Goal: Complete application form

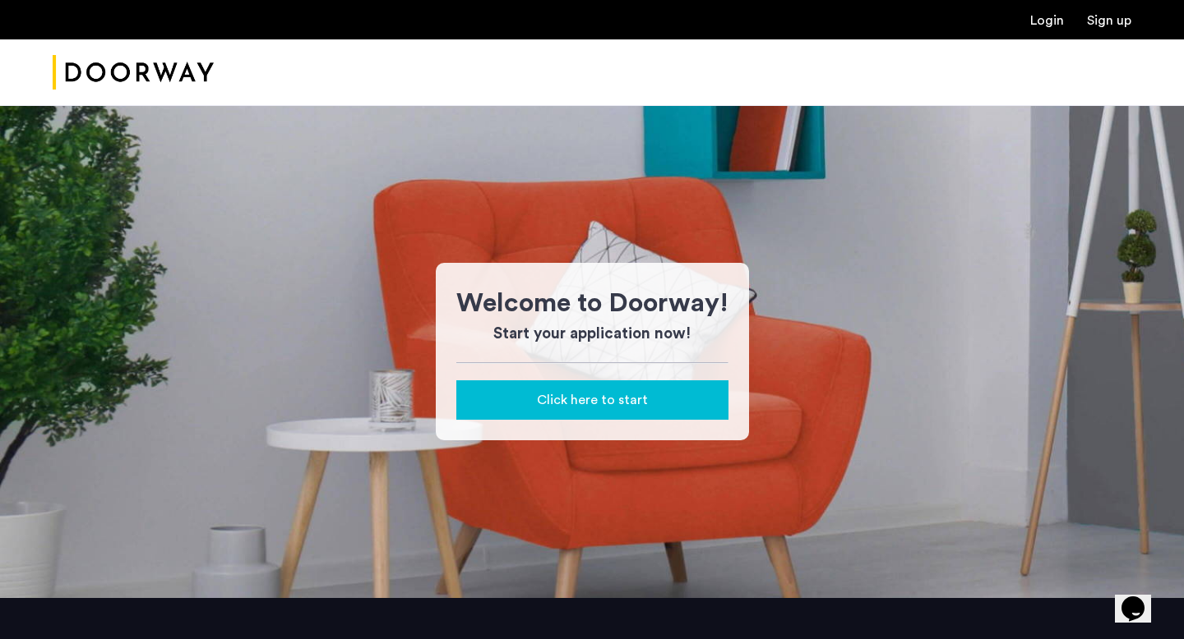
click at [598, 398] on span "Click here to start" at bounding box center [592, 400] width 111 height 20
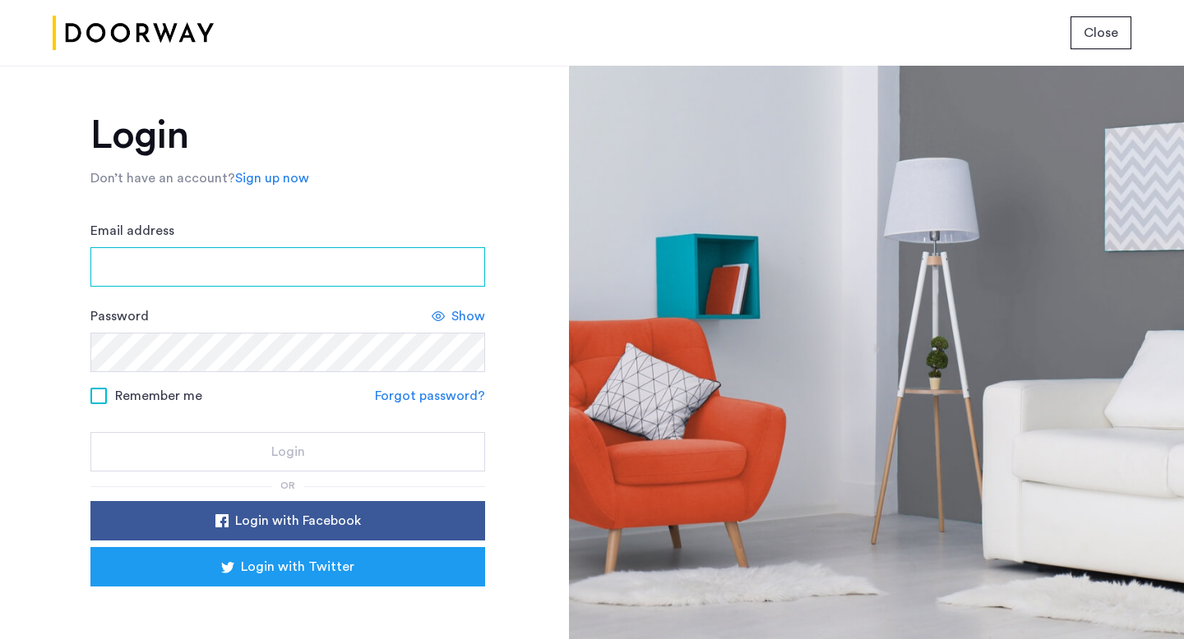
type input "**********"
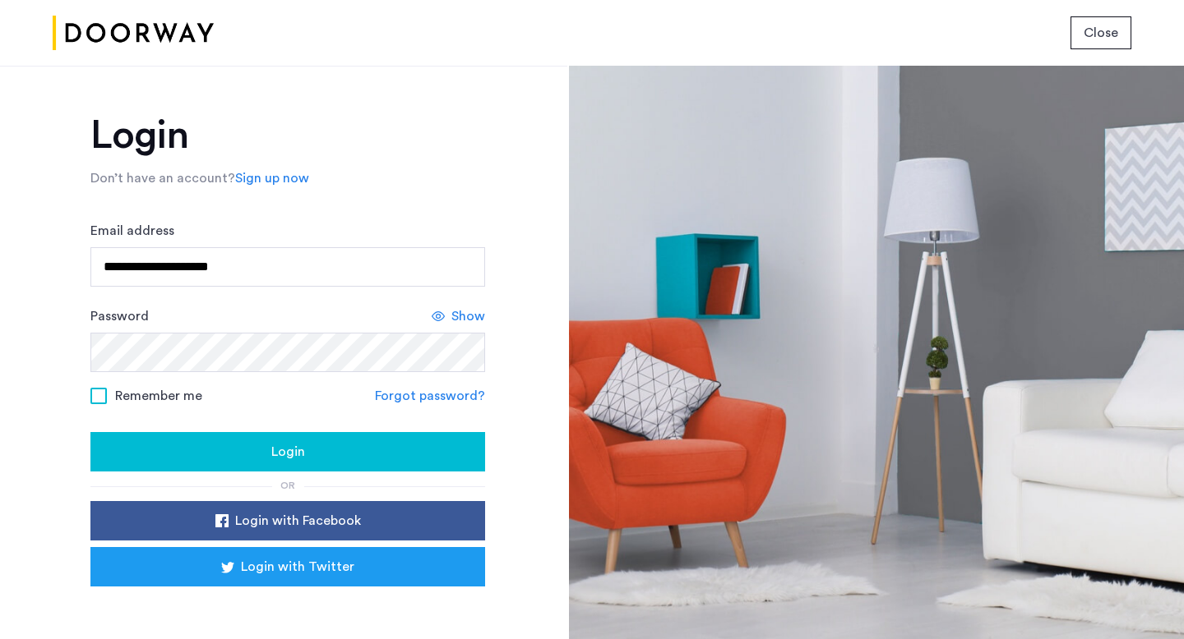
click at [280, 445] on span "Login" at bounding box center [288, 452] width 34 height 20
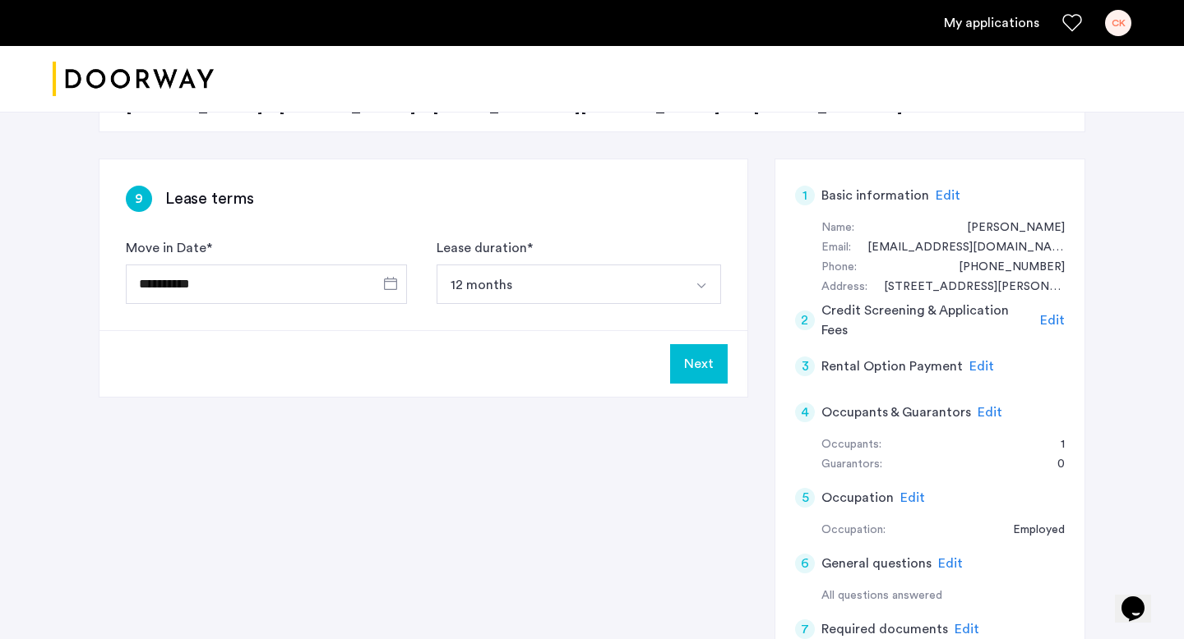
scroll to position [256, 0]
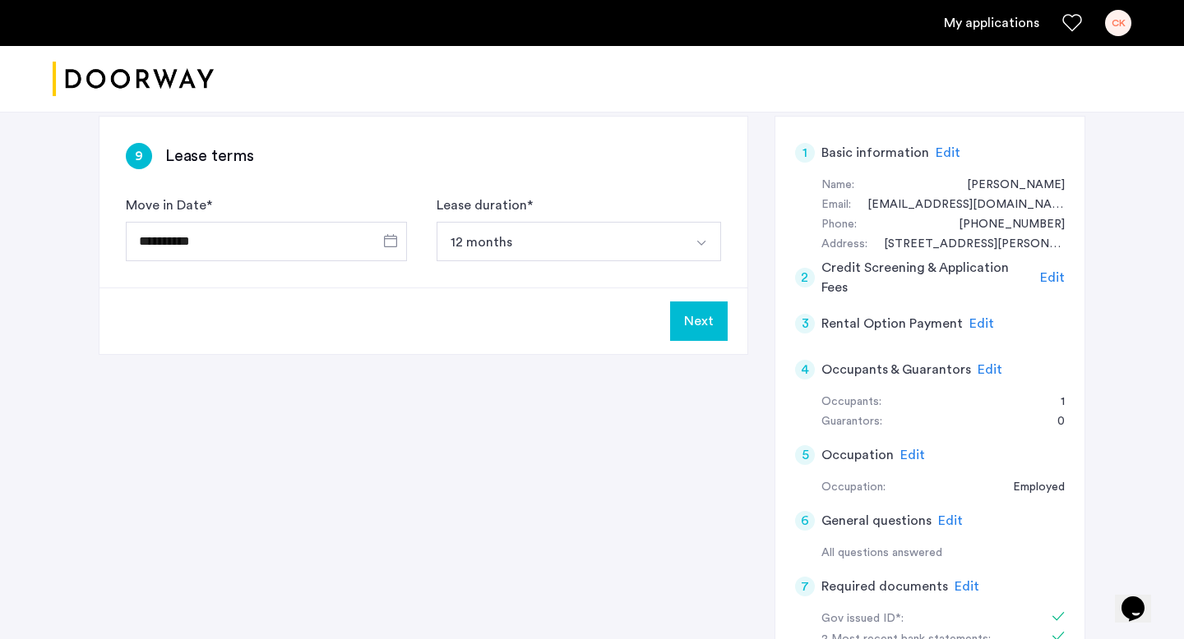
click at [984, 371] on span "Edit" at bounding box center [989, 369] width 25 height 13
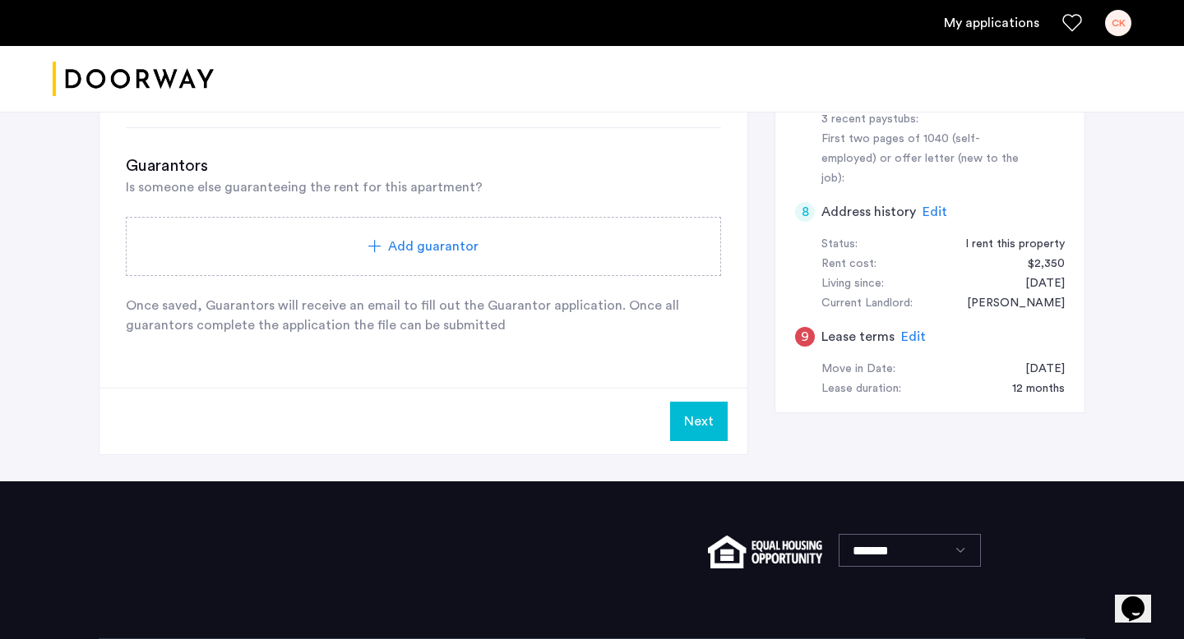
scroll to position [0, 0]
